Goal: Entertainment & Leisure: Consume media (video, audio)

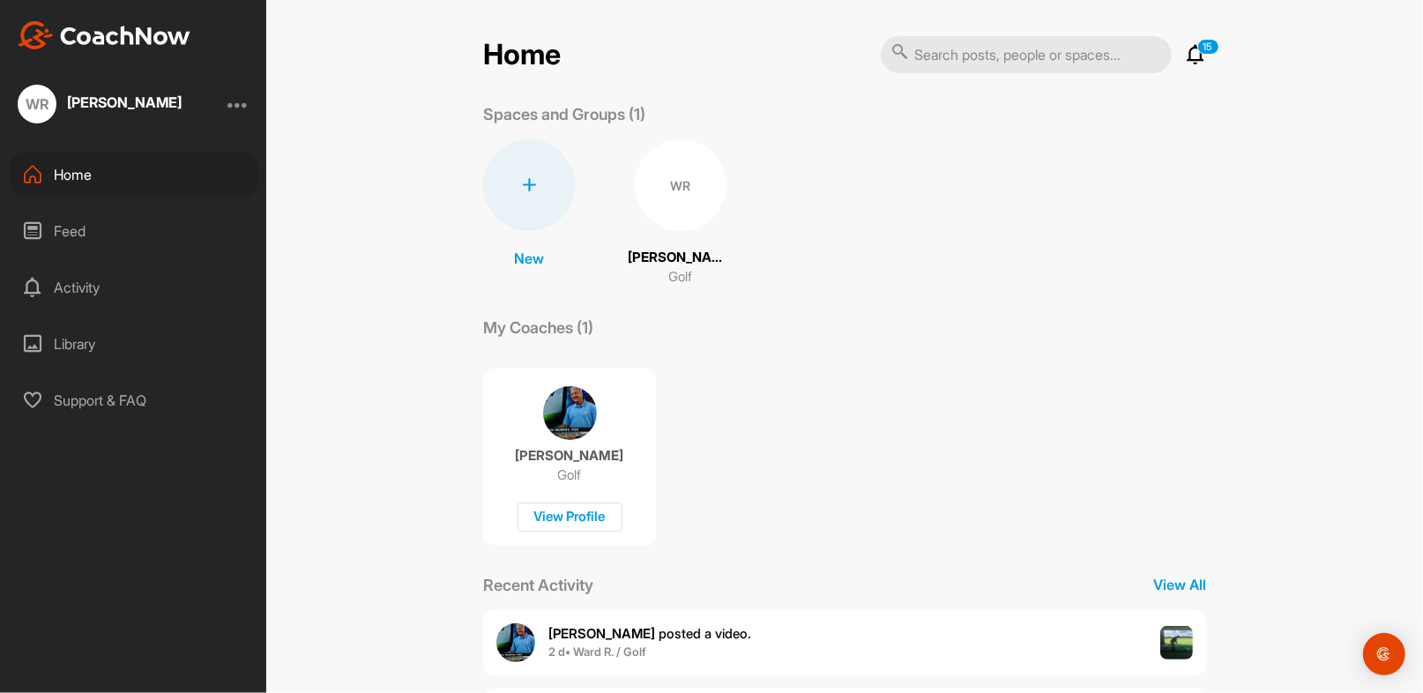
scroll to position [258, 0]
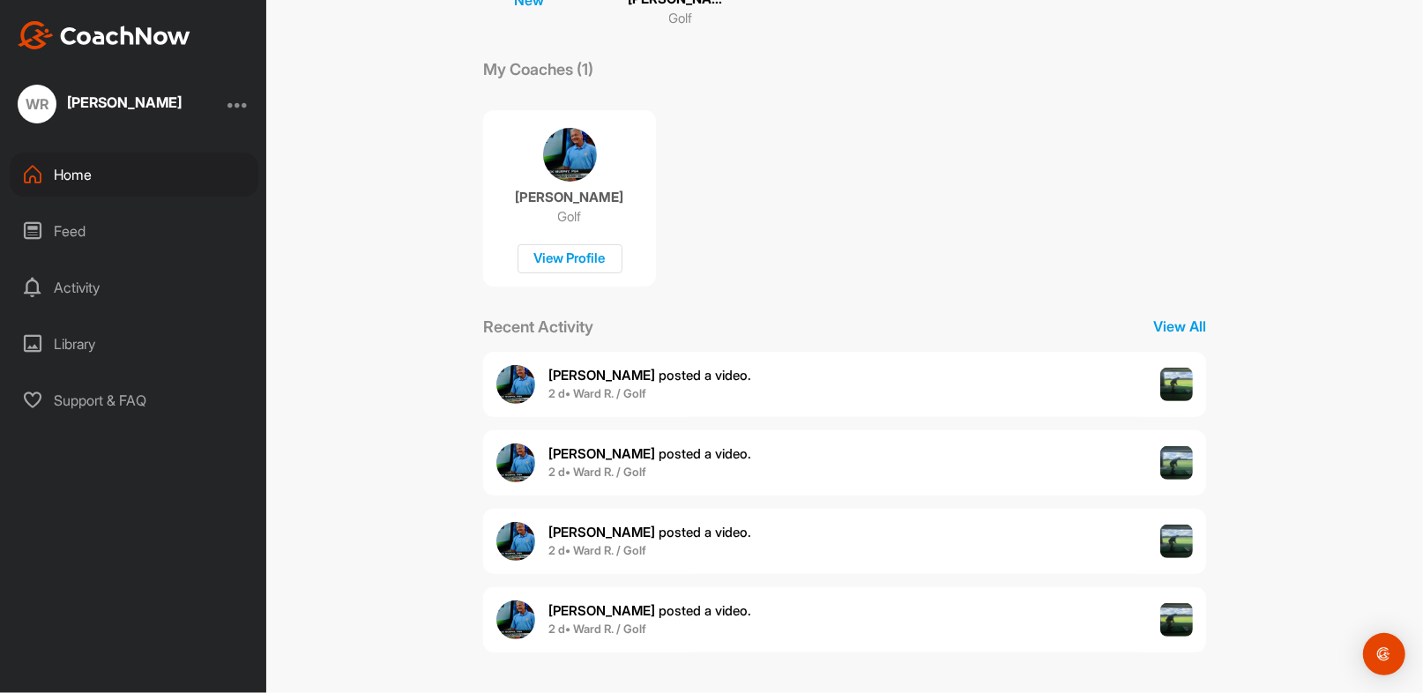
click at [698, 375] on div "[PERSON_NAME] posted a video . 2 d • Ward R. / Golf" at bounding box center [844, 384] width 723 height 65
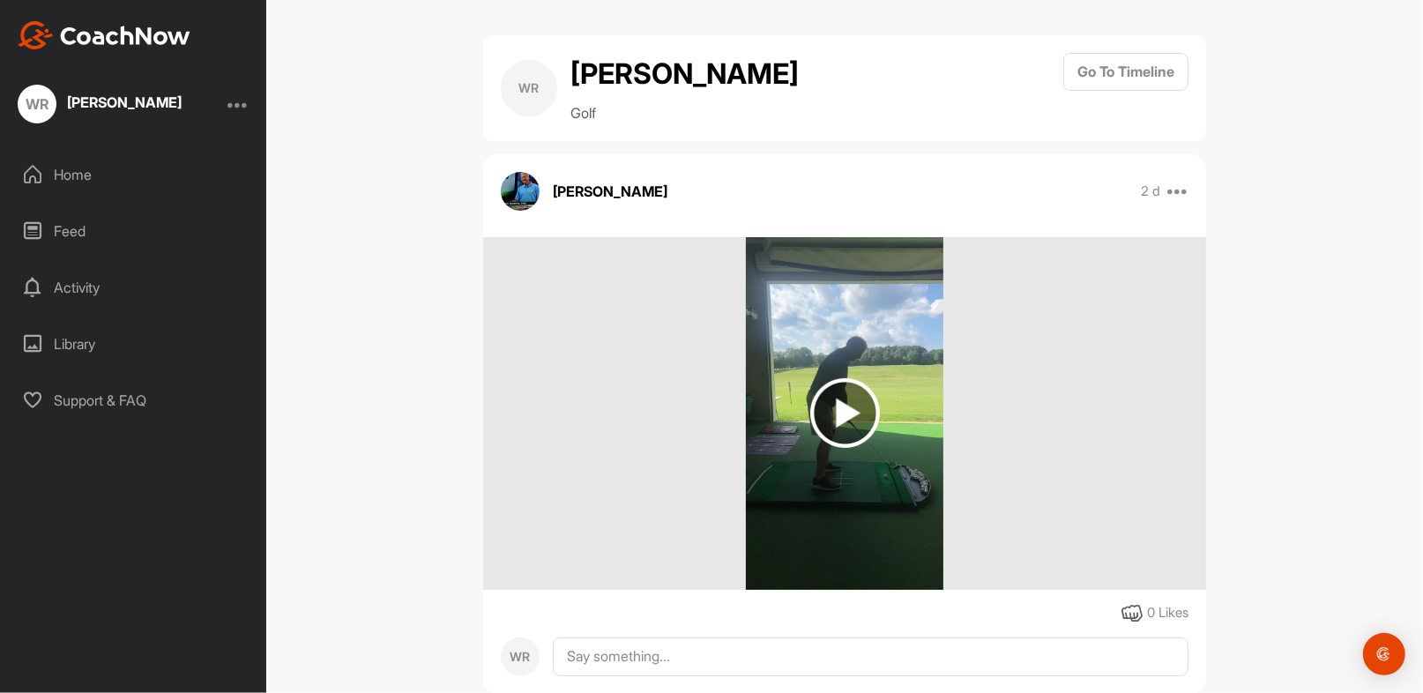
click at [814, 394] on img at bounding box center [845, 413] width 70 height 70
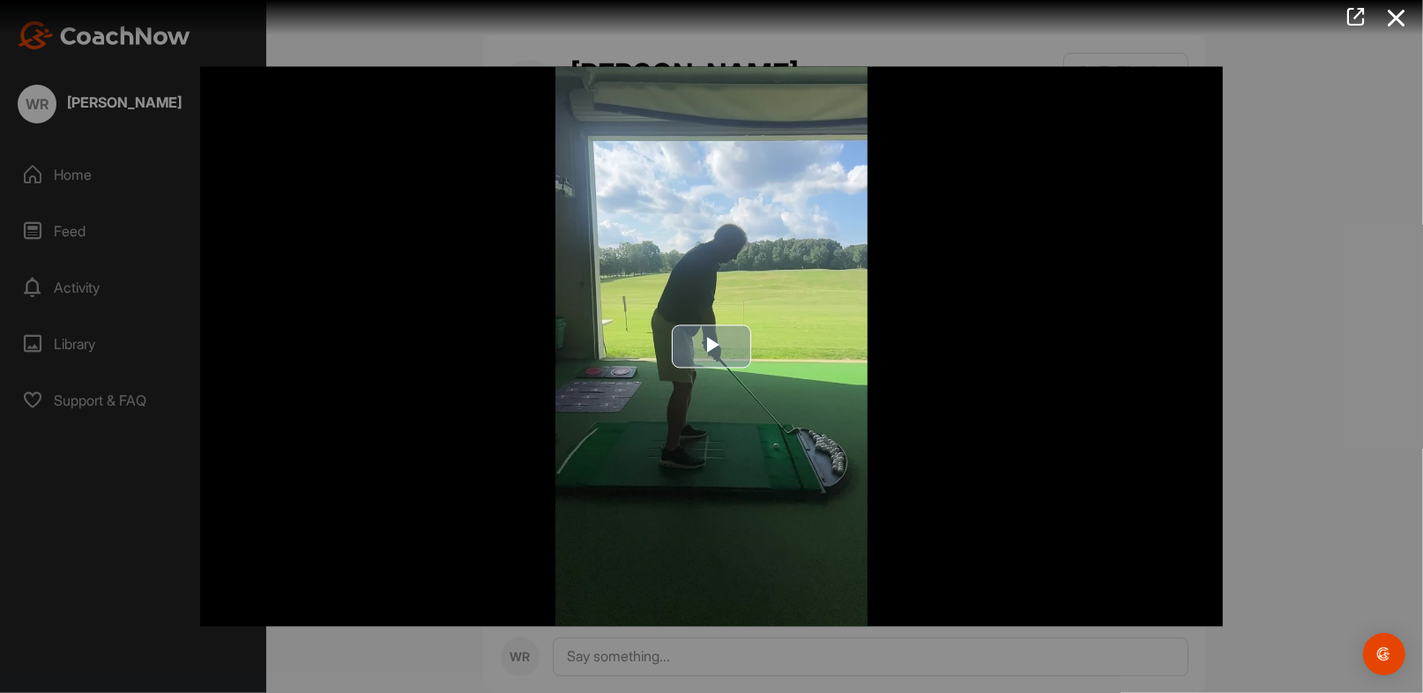
click at [711, 346] on span "Video Player" at bounding box center [711, 346] width 0 height 0
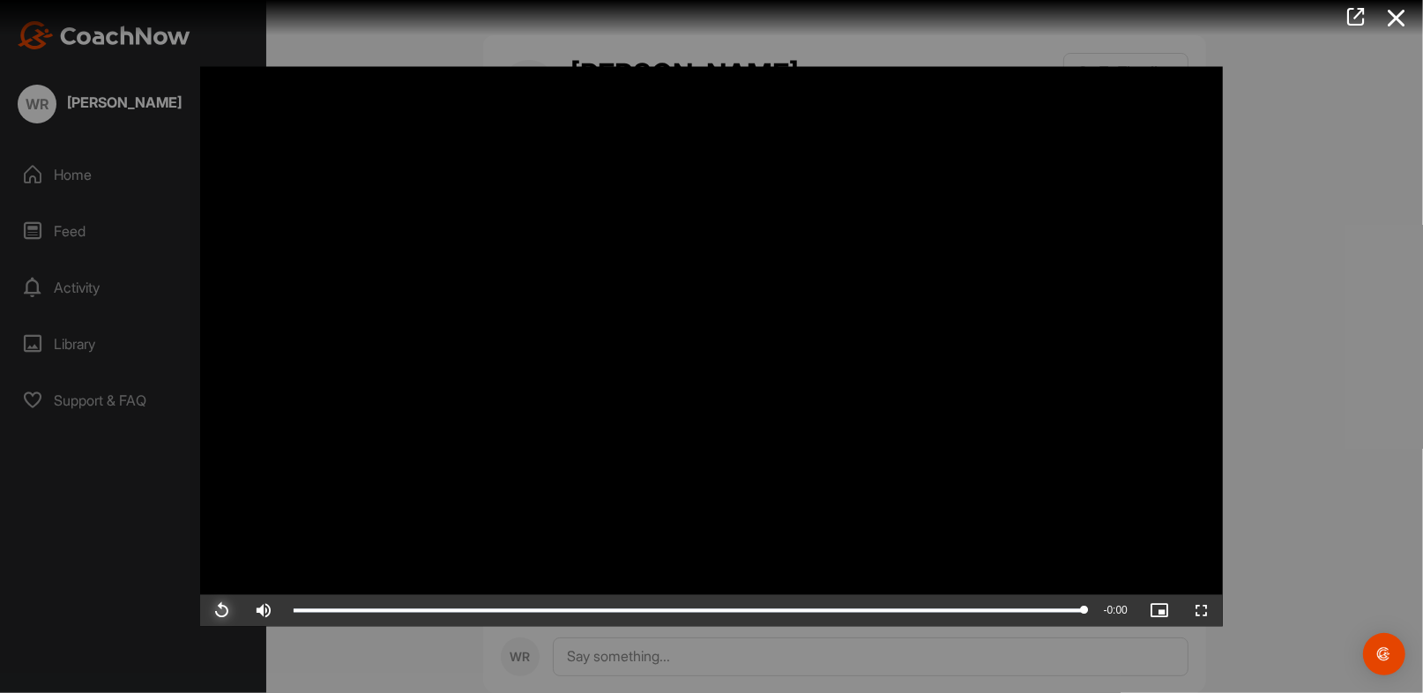
click at [218, 611] on span "Video Player" at bounding box center [221, 611] width 42 height 0
click at [1395, 19] on icon at bounding box center [1396, 18] width 41 height 33
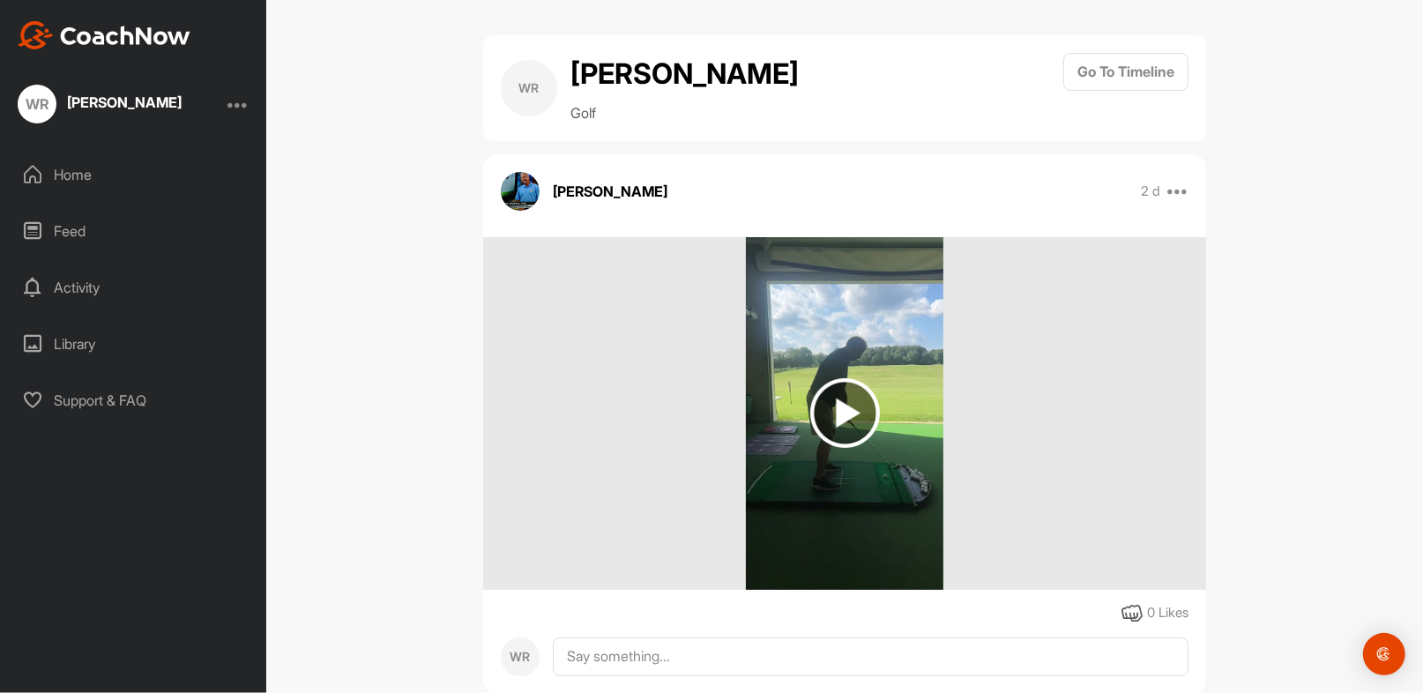
click at [71, 173] on div "Home" at bounding box center [134, 174] width 249 height 44
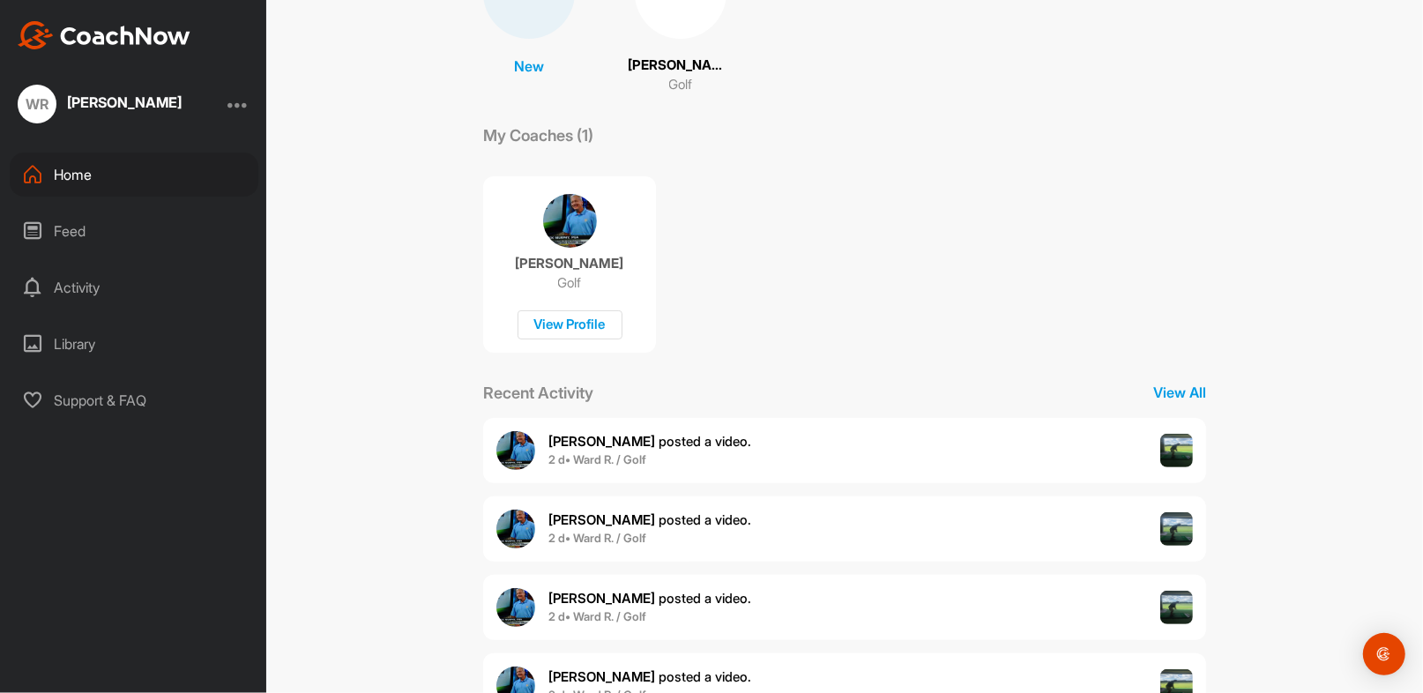
scroll to position [258, 0]
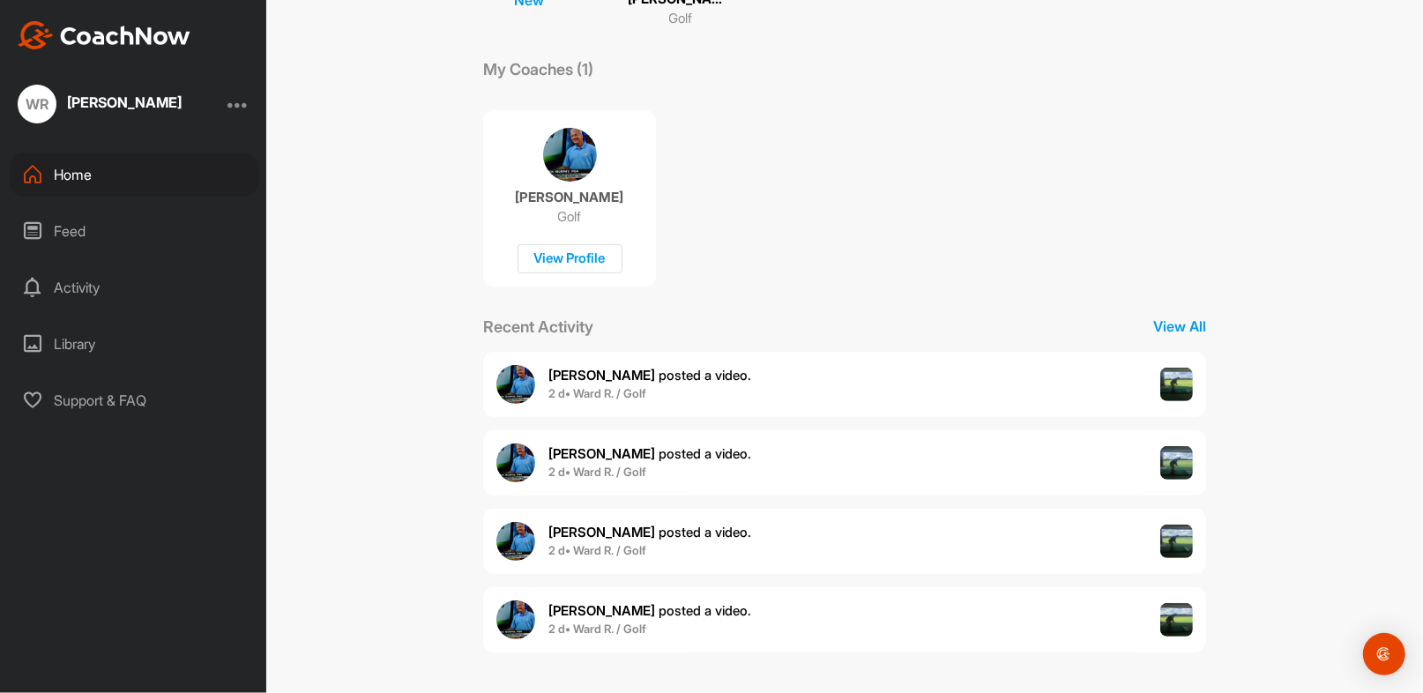
click at [754, 621] on div "[PERSON_NAME] posted a video . 2 d • Ward R. / Golf" at bounding box center [844, 619] width 723 height 65
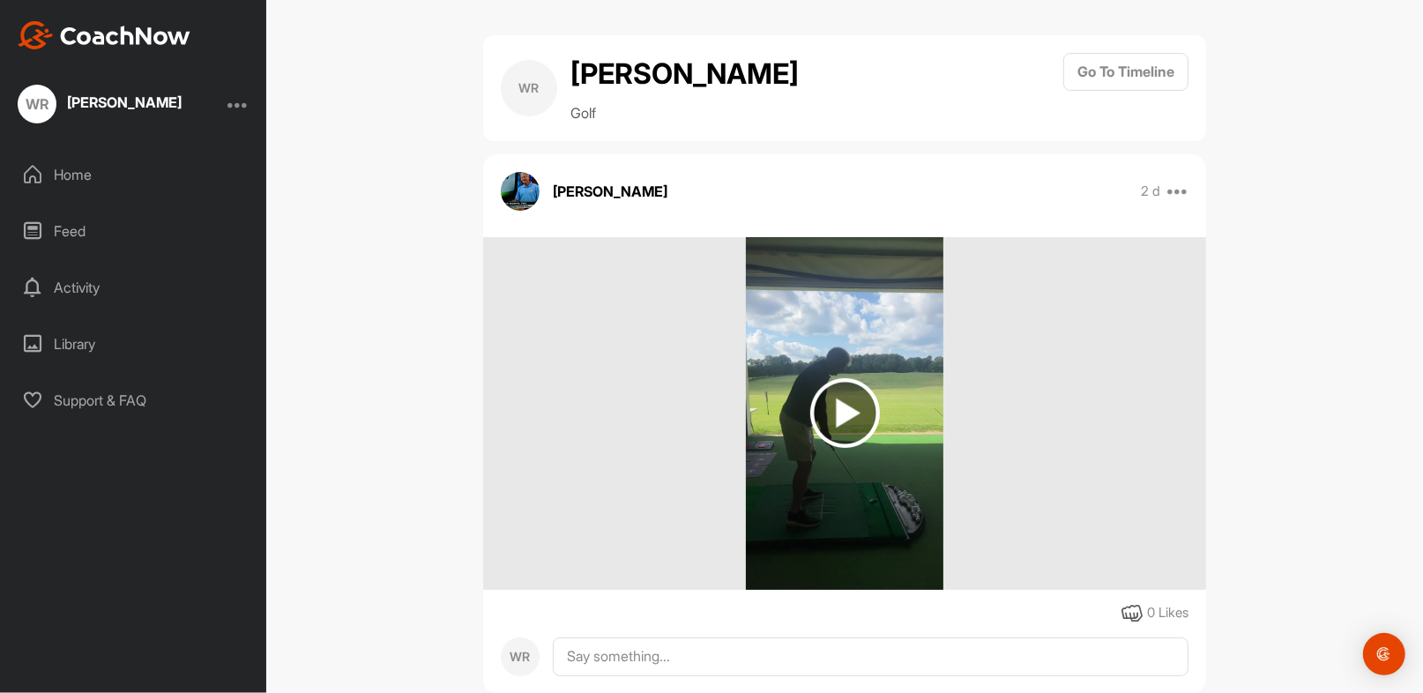
click at [834, 408] on img at bounding box center [845, 413] width 70 height 70
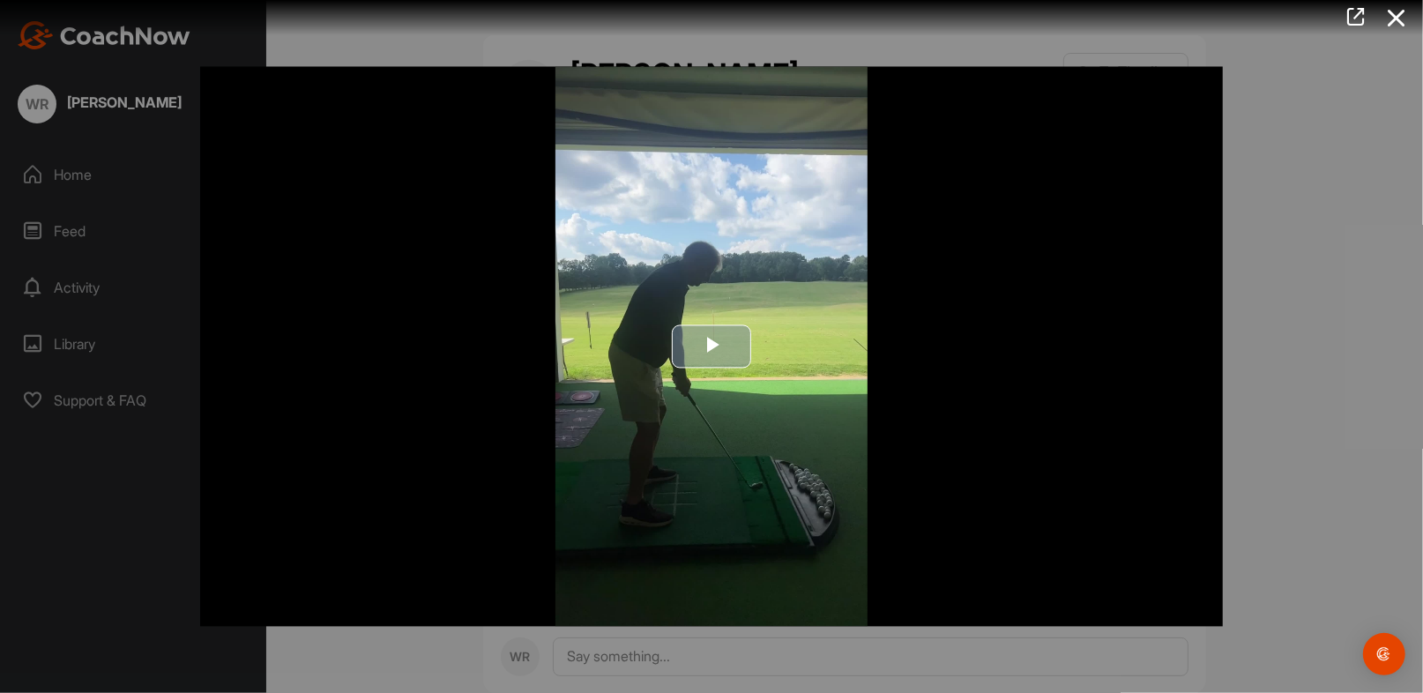
drag, startPoint x: 709, startPoint y: 339, endPoint x: 755, endPoint y: 360, distance: 50.9
click at [711, 346] on span "Video Player" at bounding box center [711, 346] width 0 height 0
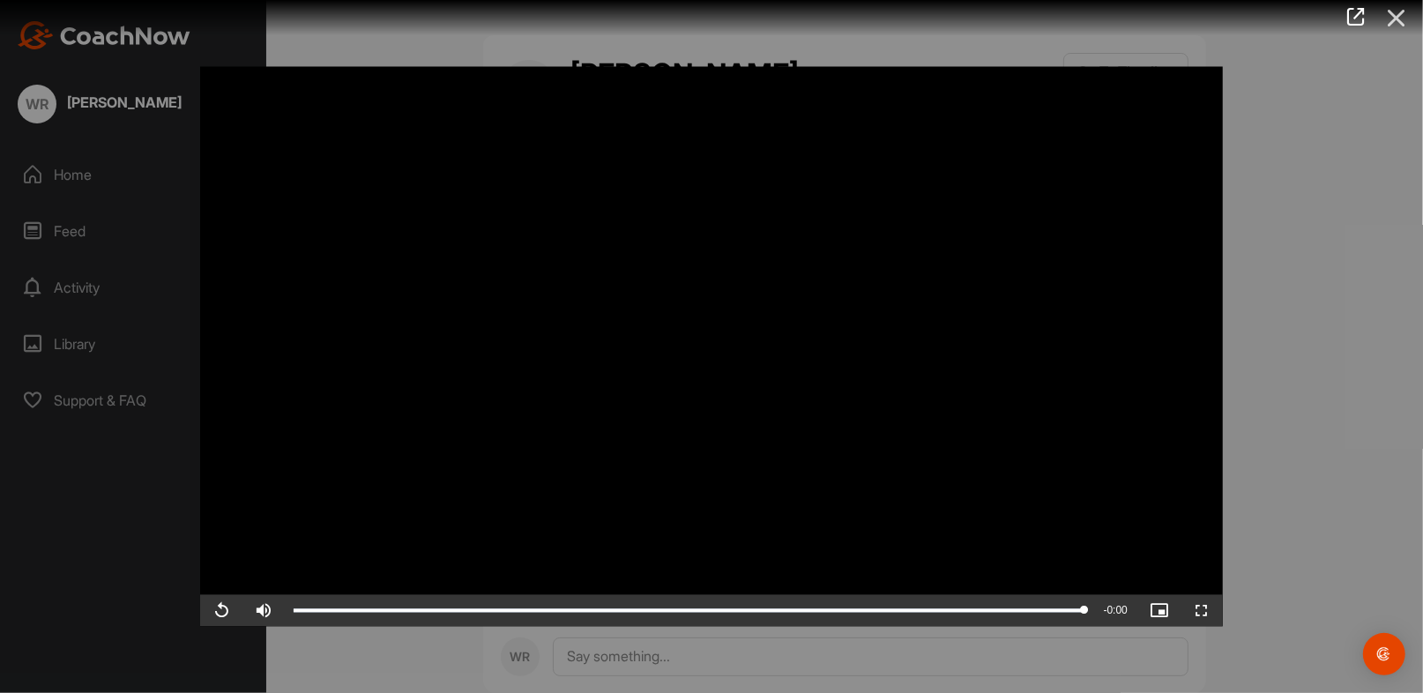
click at [1396, 22] on icon at bounding box center [1396, 18] width 41 height 33
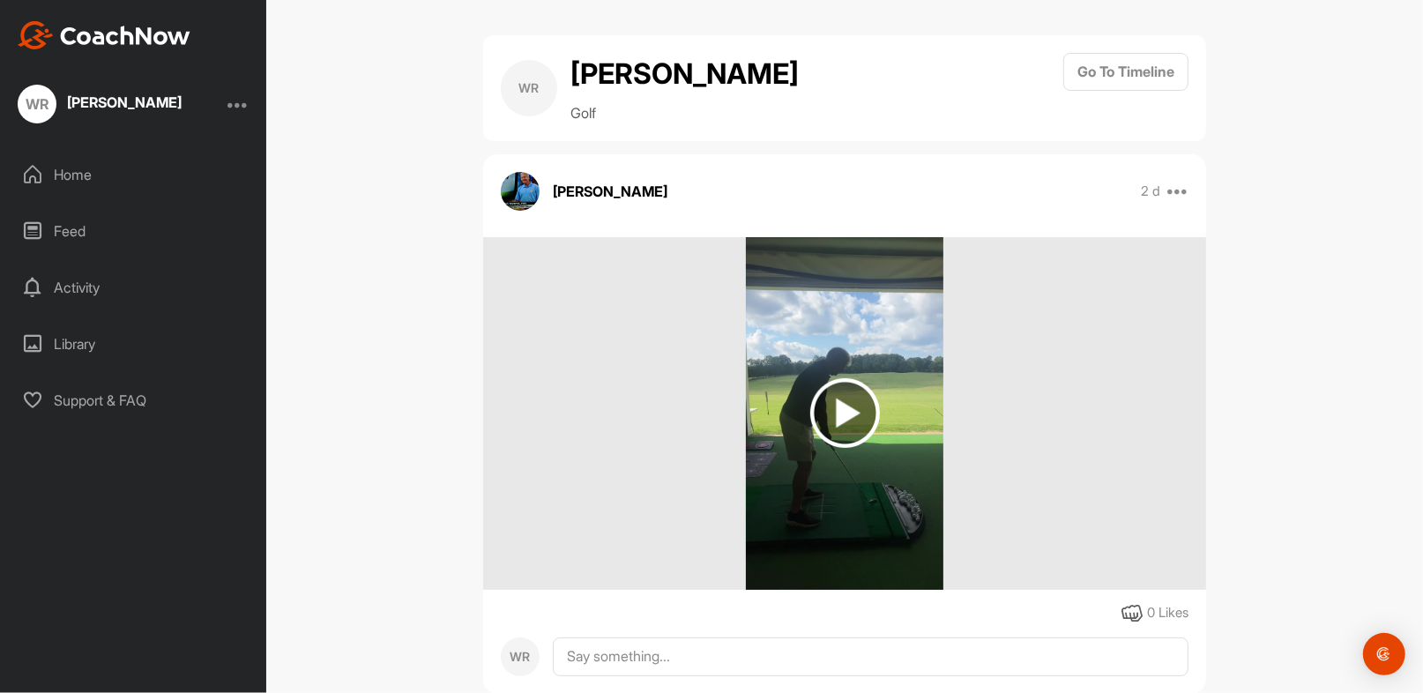
click at [72, 181] on div "Home" at bounding box center [134, 174] width 249 height 44
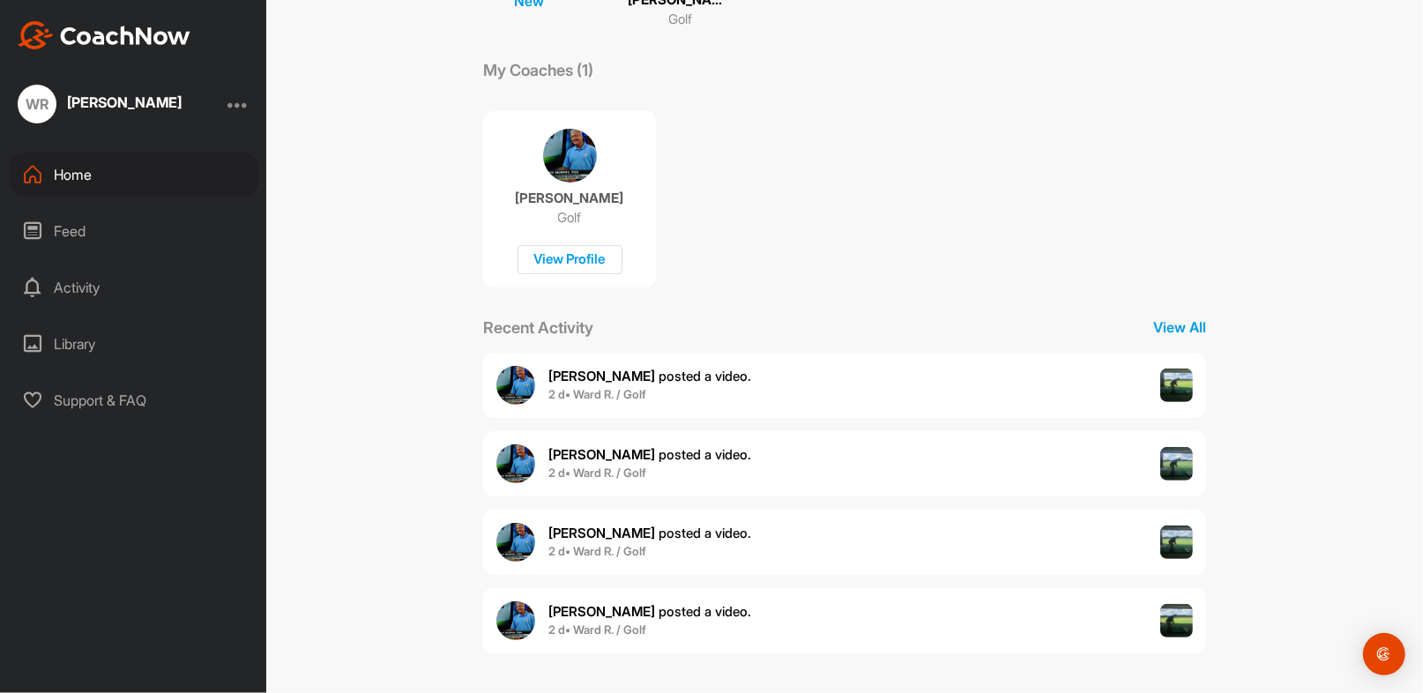
scroll to position [258, 0]
click at [649, 531] on span "[PERSON_NAME] posted a video ." at bounding box center [649, 532] width 203 height 17
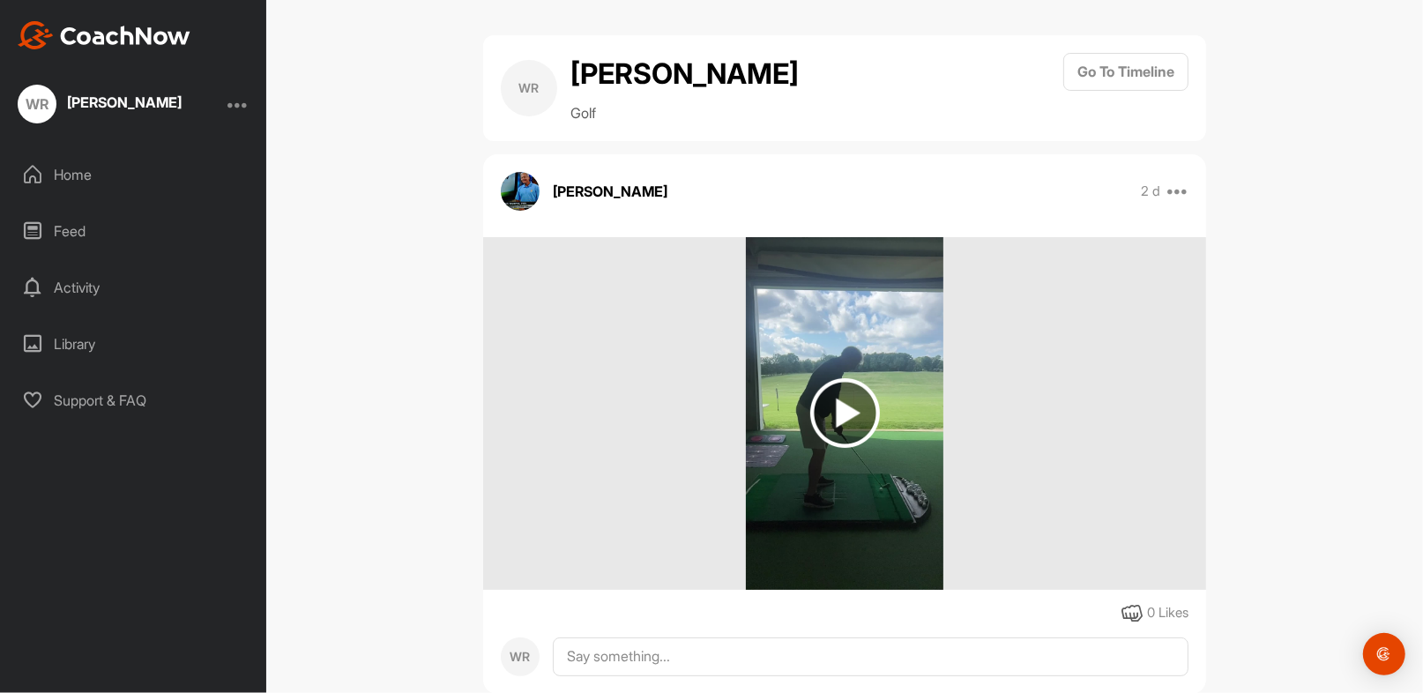
click at [842, 407] on img at bounding box center [845, 413] width 70 height 70
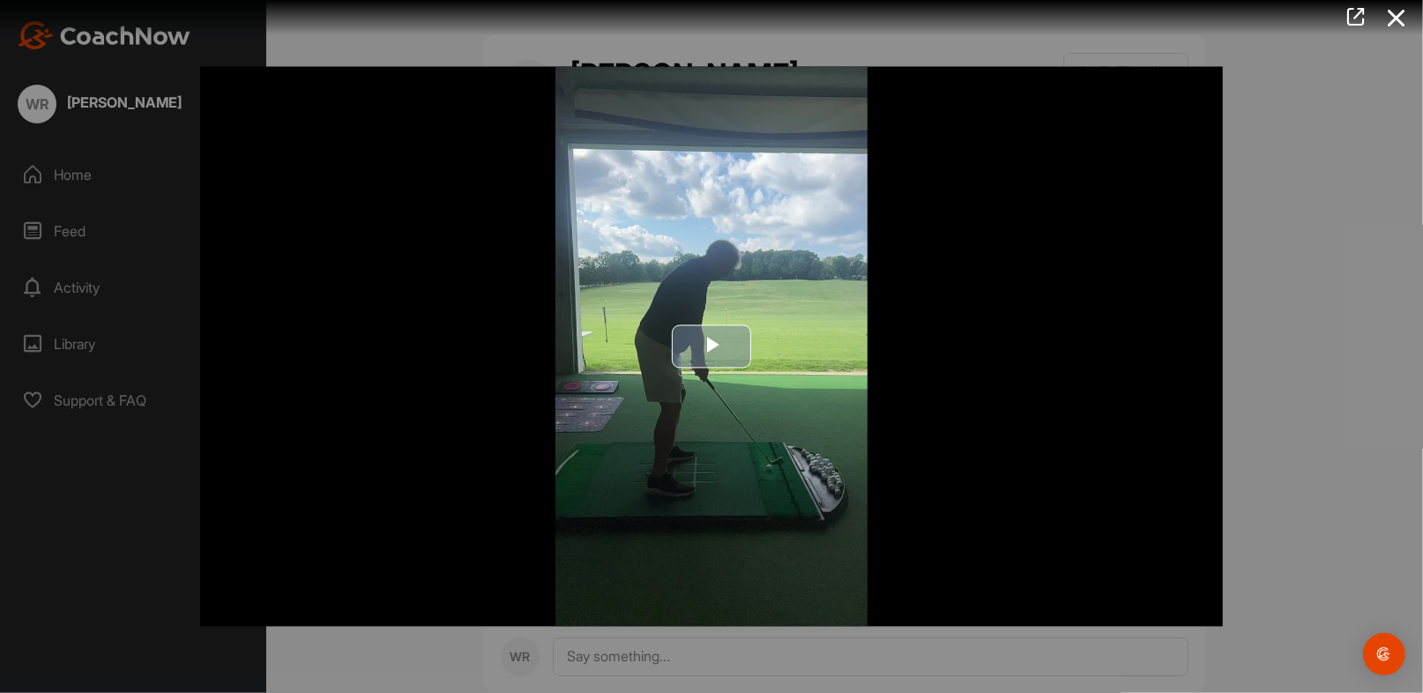
click at [711, 346] on span "Video Player" at bounding box center [711, 346] width 0 height 0
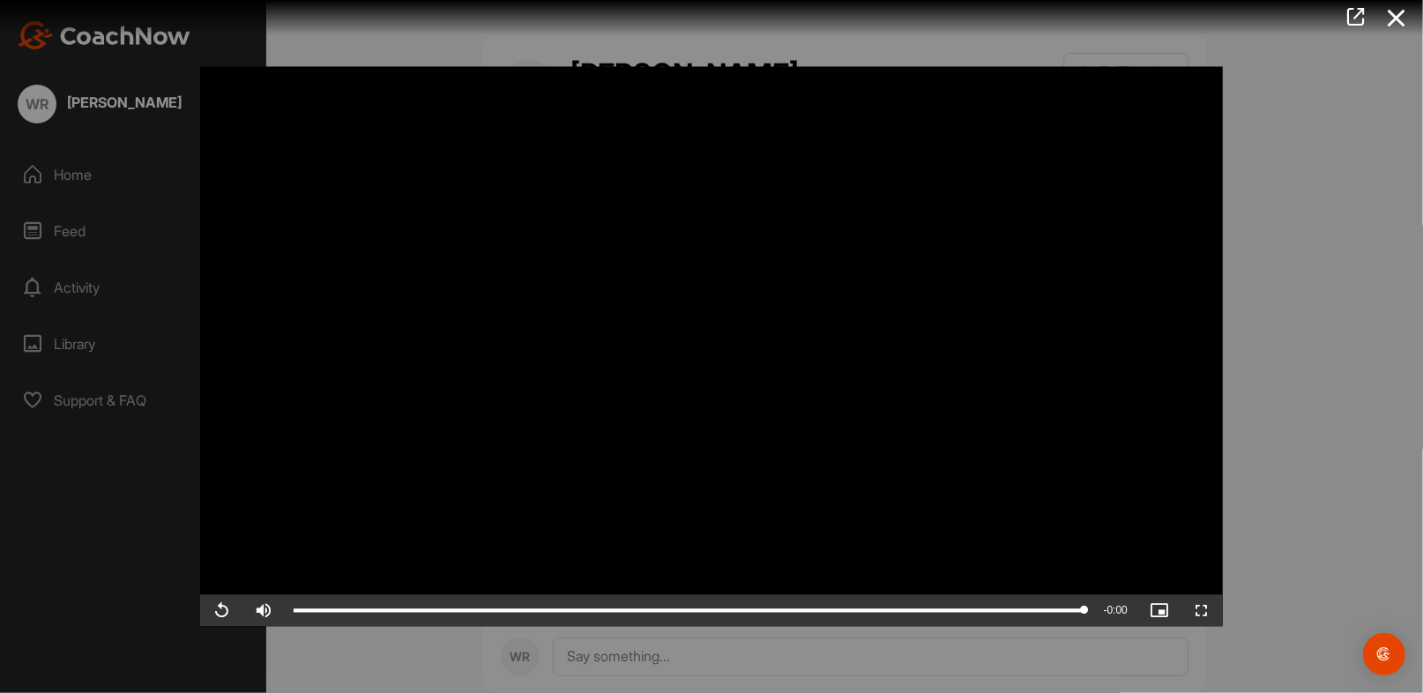
click at [71, 181] on div at bounding box center [711, 346] width 1423 height 693
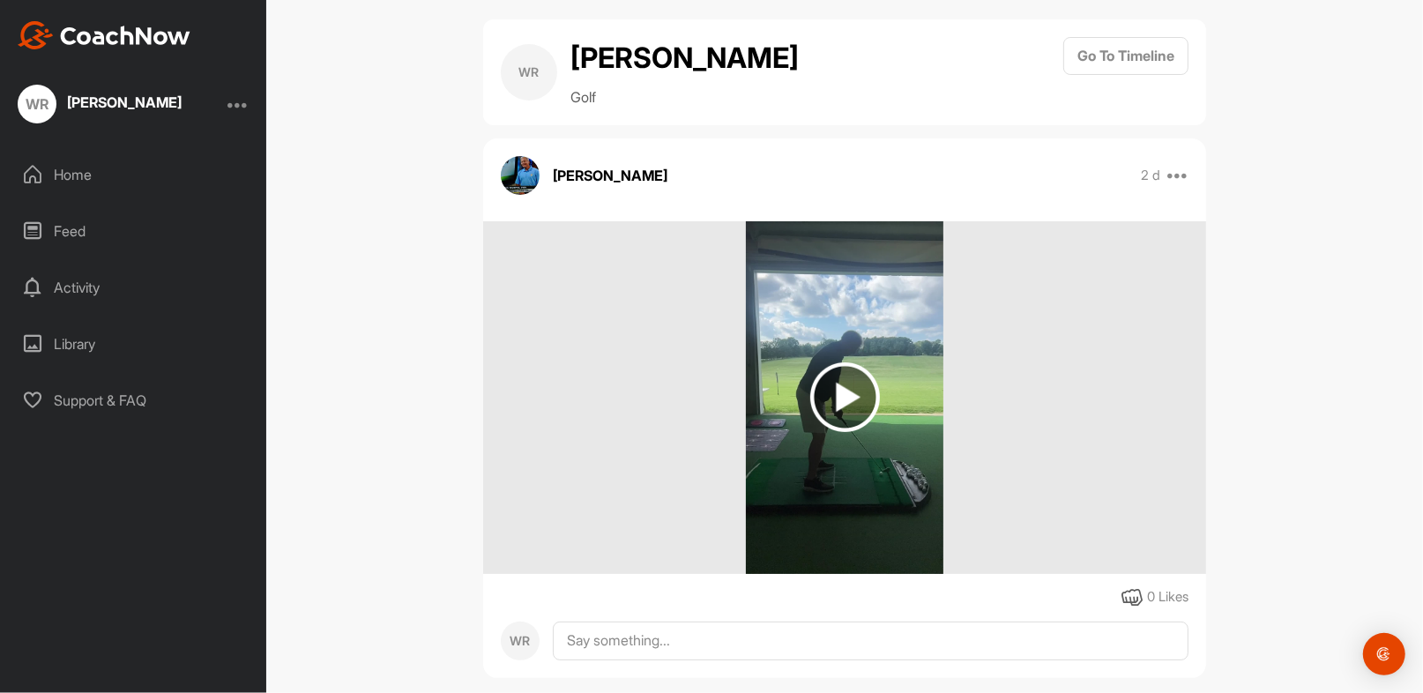
scroll to position [41, 0]
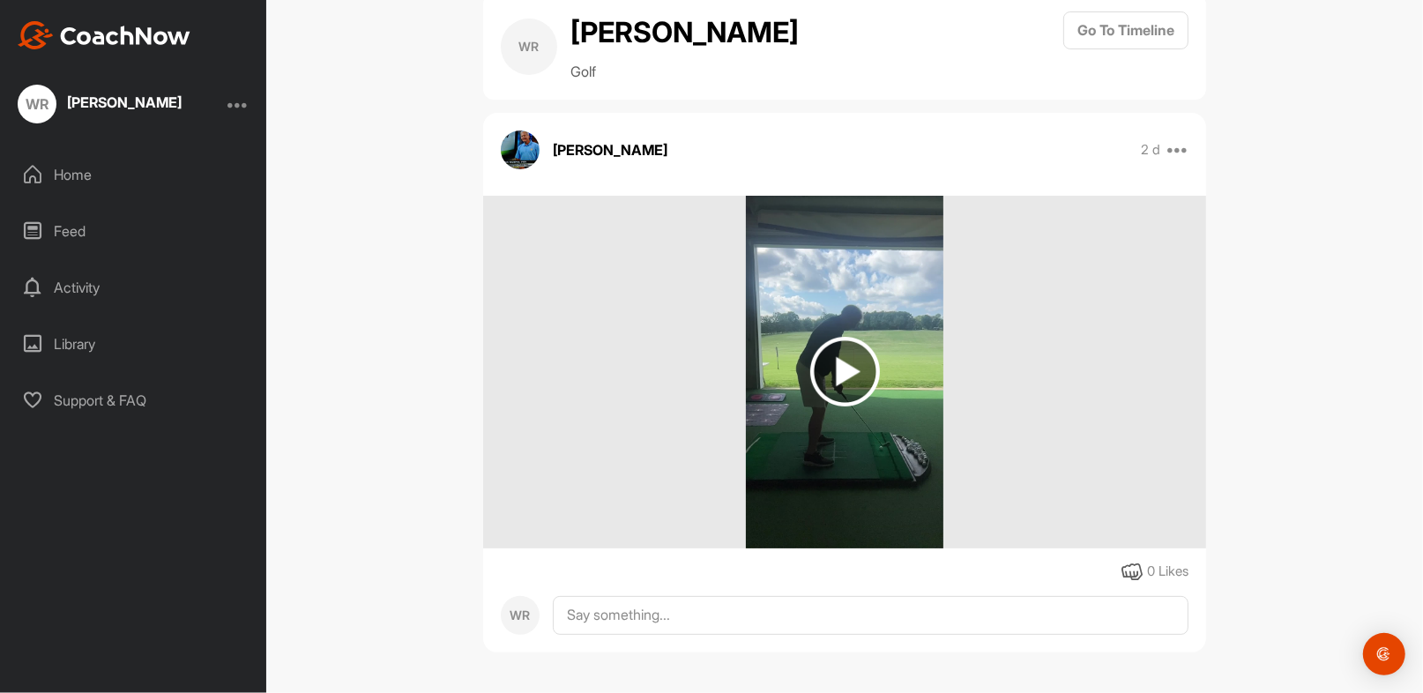
click at [85, 182] on div "Home" at bounding box center [134, 174] width 249 height 44
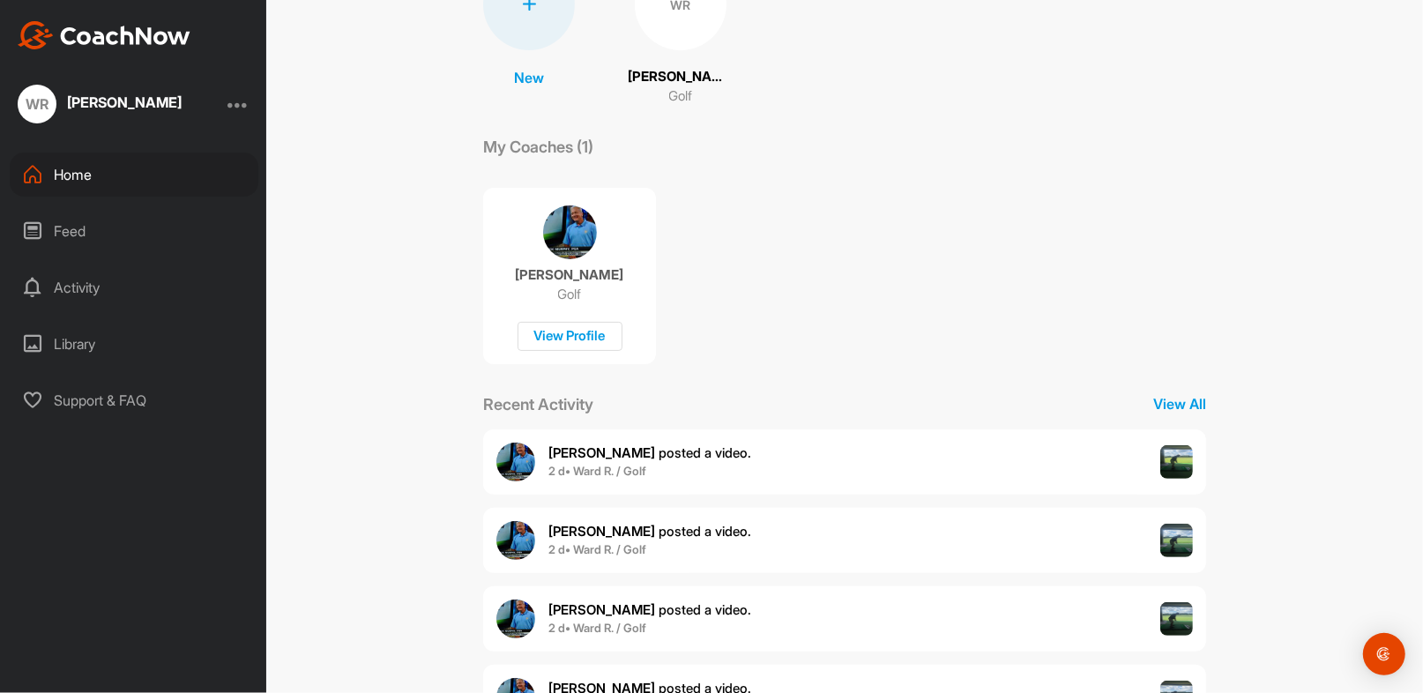
scroll to position [258, 0]
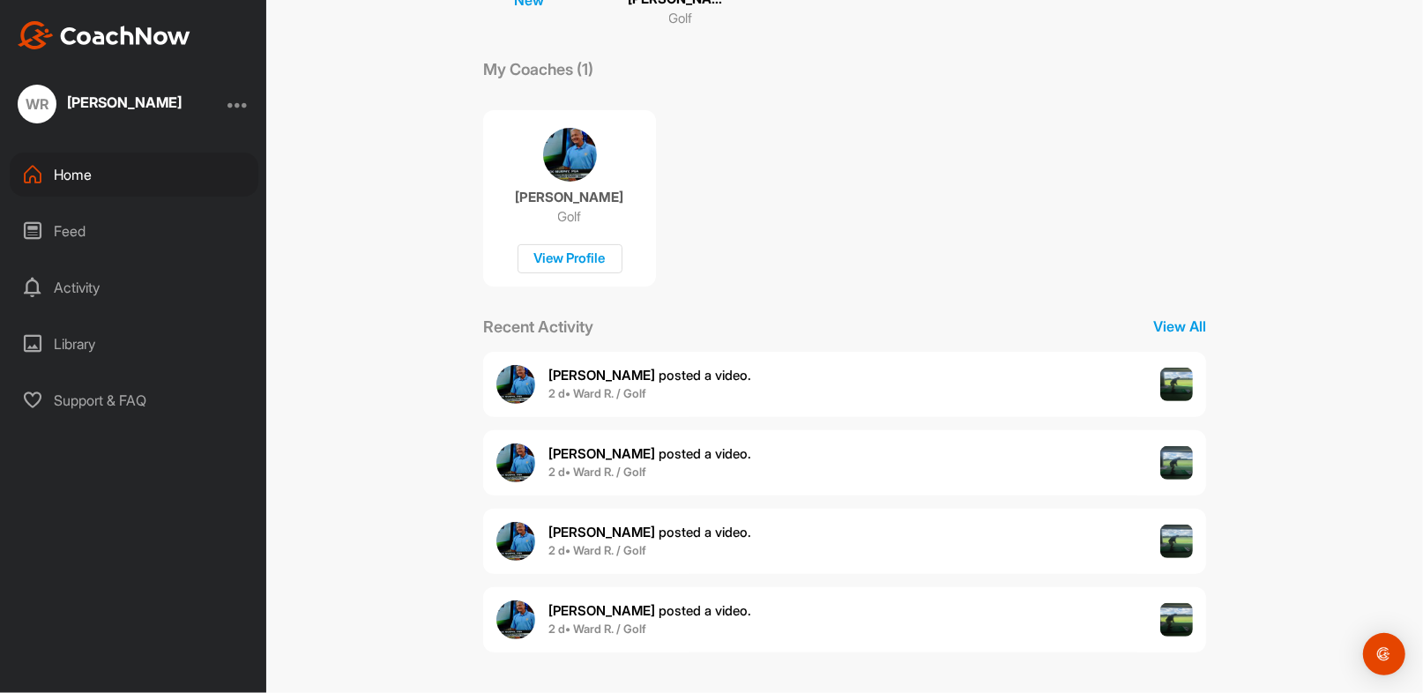
click at [678, 467] on span "2 d • Ward R. / Golf" at bounding box center [649, 473] width 203 height 18
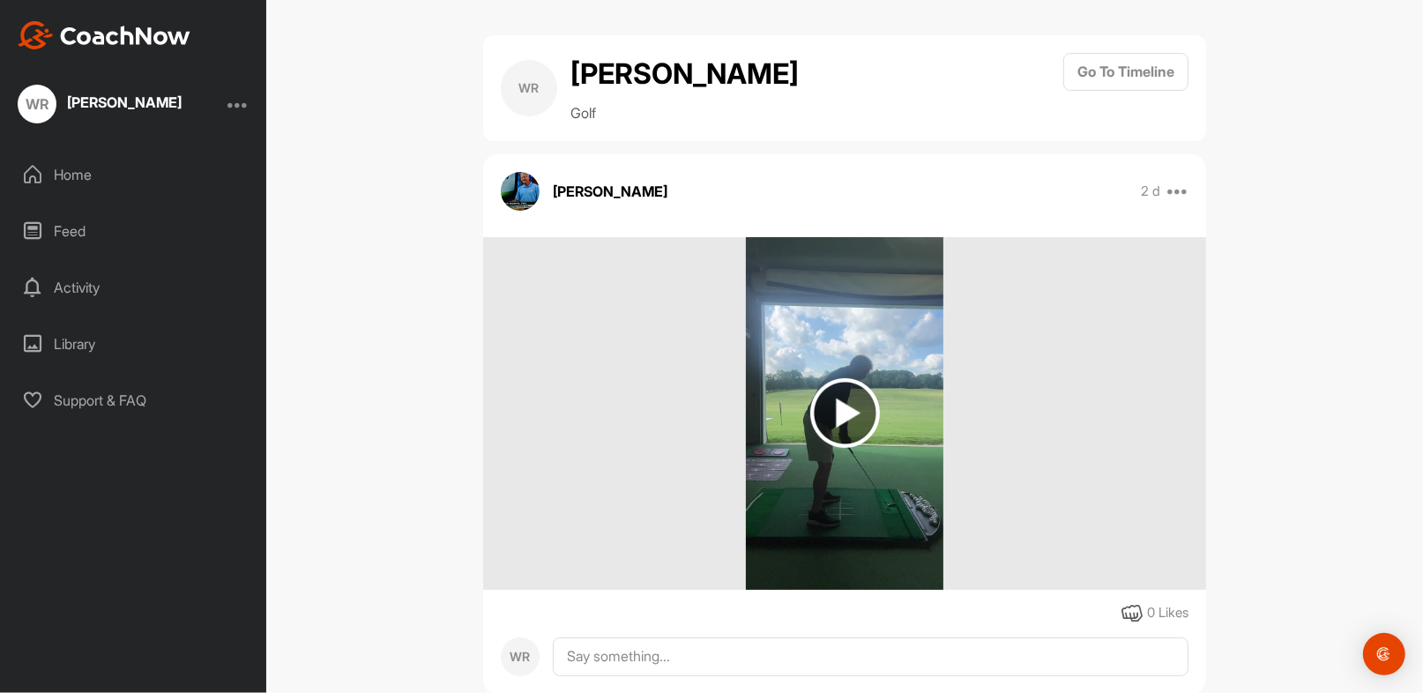
click at [850, 401] on img at bounding box center [845, 413] width 70 height 70
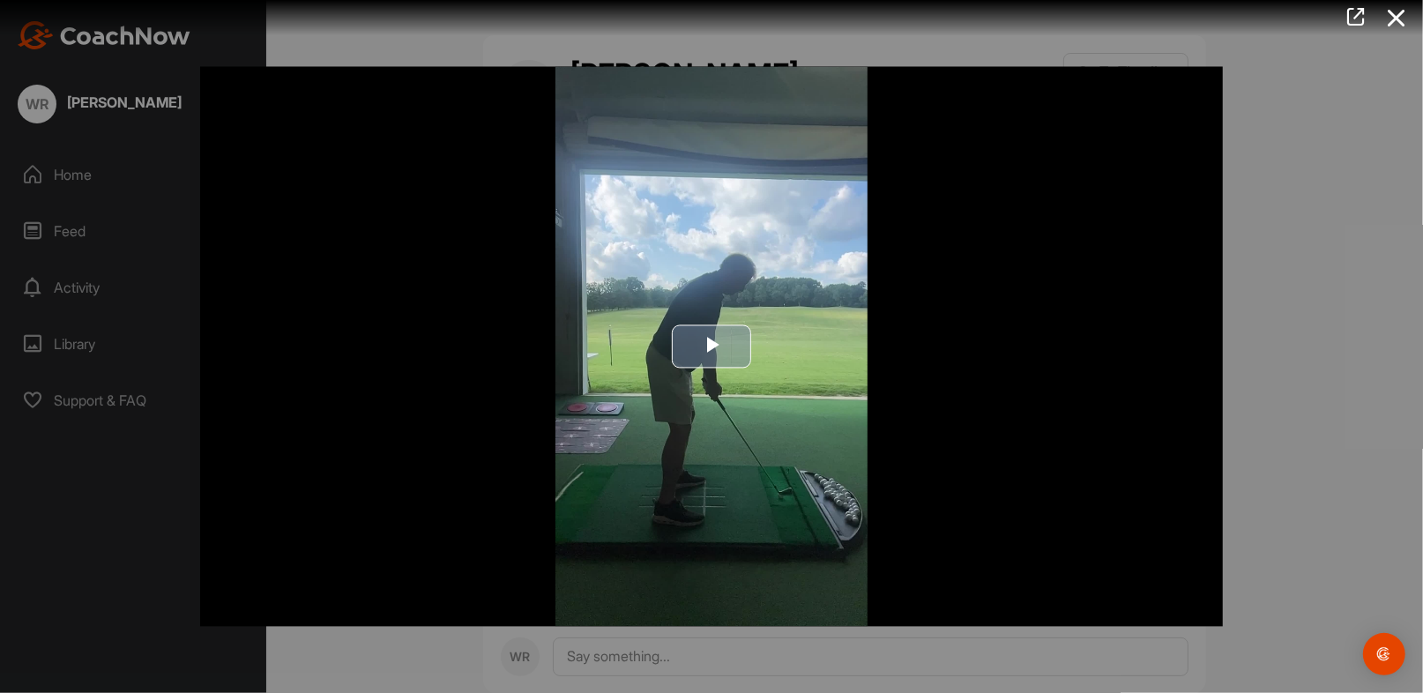
click at [711, 346] on span "Video Player" at bounding box center [711, 346] width 0 height 0
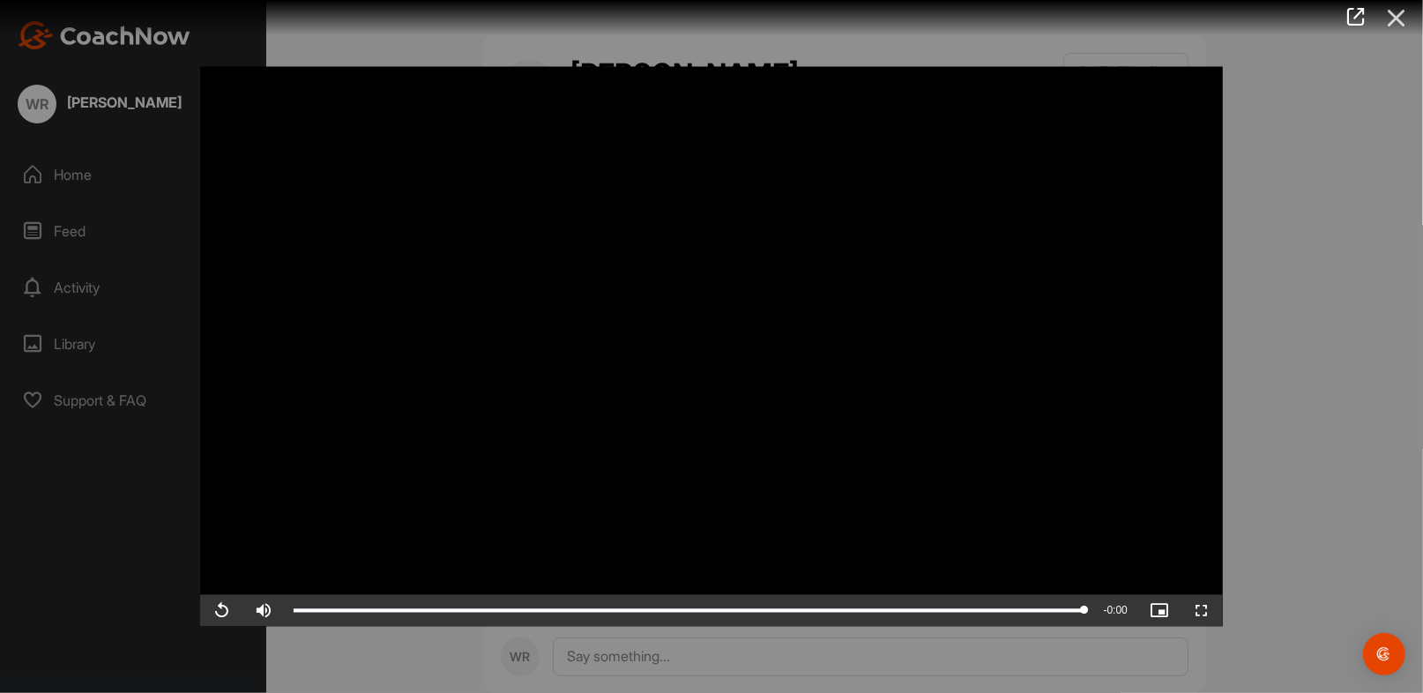
click at [1401, 9] on icon at bounding box center [1396, 18] width 41 height 33
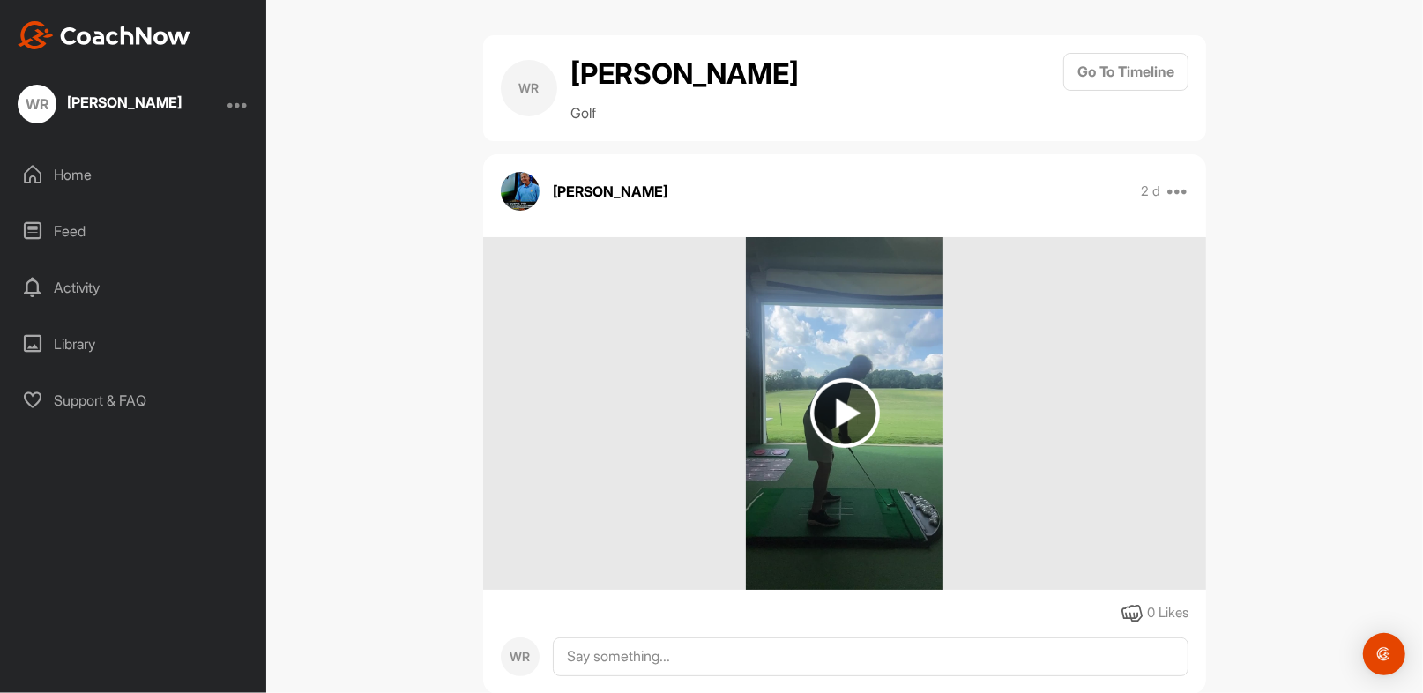
click at [86, 292] on div "Activity" at bounding box center [134, 287] width 249 height 44
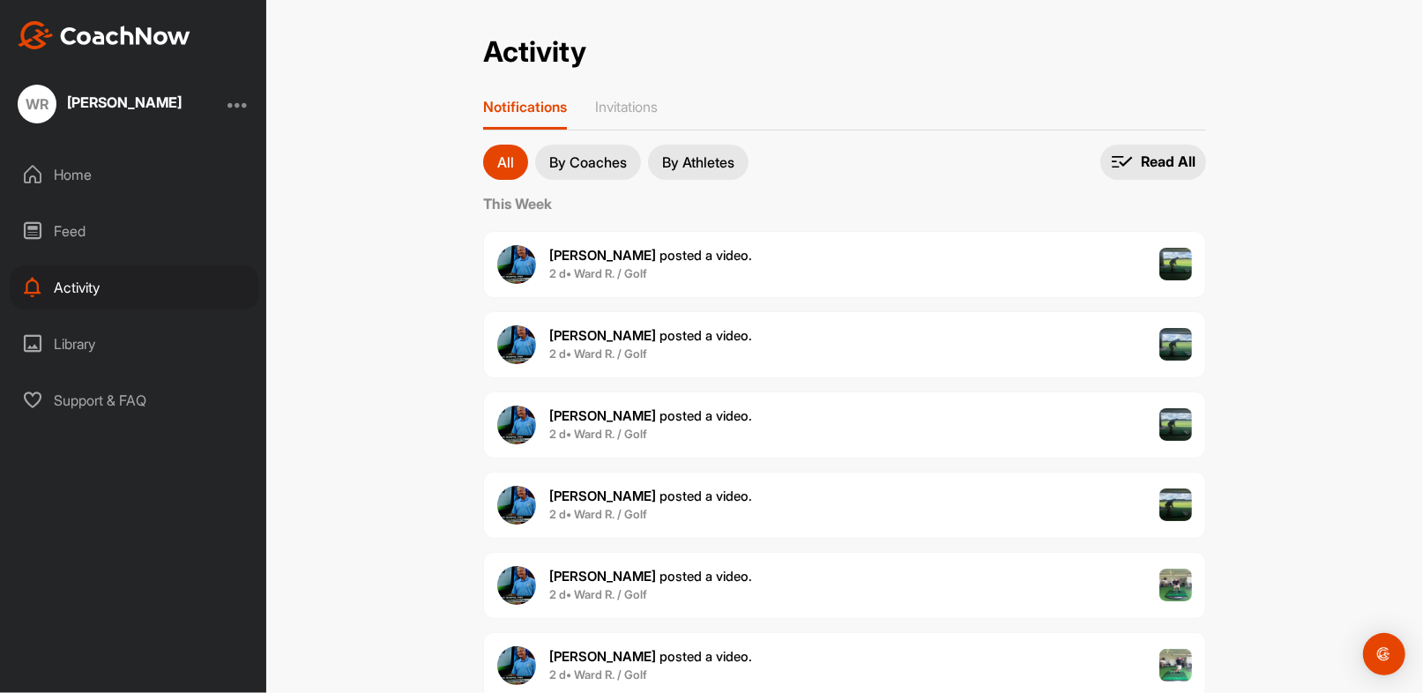
click at [111, 403] on div "Support & FAQ" at bounding box center [134, 400] width 249 height 44
click at [81, 177] on div "Home" at bounding box center [134, 174] width 249 height 44
